Goal: Check status

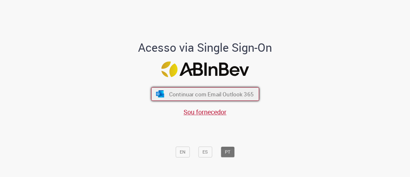
click at [184, 89] on button "Continuar com Email Outlook 365" at bounding box center [205, 93] width 108 height 13
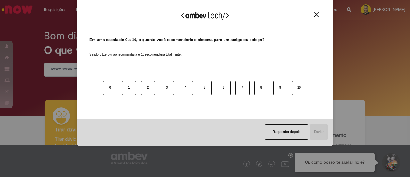
click at [318, 14] on img "Close" at bounding box center [316, 14] width 5 height 5
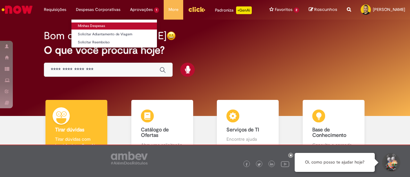
click at [94, 25] on link "Minhas Despesas" at bounding box center [114, 25] width 86 height 7
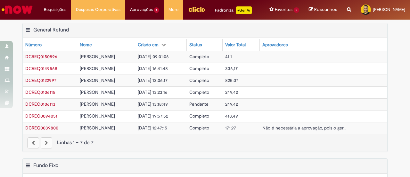
click at [31, 148] on div "paginação" at bounding box center [34, 142] width 12 height 11
click at [45, 147] on div "paginação" at bounding box center [47, 142] width 12 height 11
click at [294, 130] on span "Não é necessária a aprovação, pois o ger..." at bounding box center [304, 128] width 84 height 6
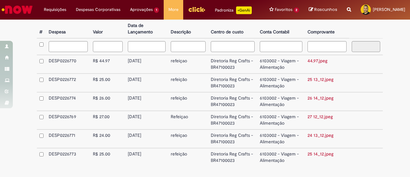
scroll to position [238, 0]
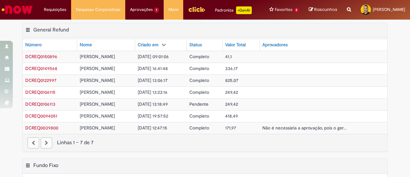
click at [113, 107] on span "[PERSON_NAME]" at bounding box center [97, 104] width 35 height 6
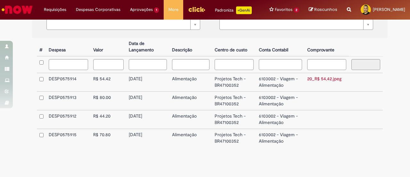
scroll to position [162, 0]
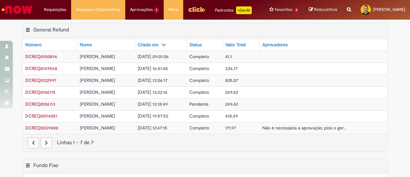
click at [98, 83] on span "[PERSON_NAME]" at bounding box center [97, 80] width 35 height 6
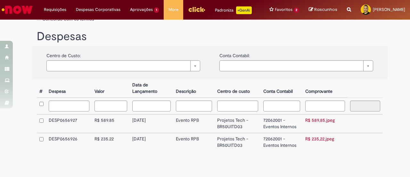
scroll to position [145, 0]
